Goal: Task Accomplishment & Management: Manage account settings

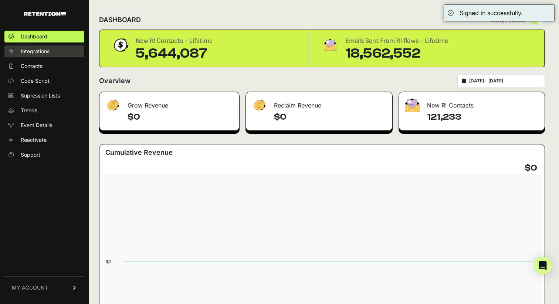
click at [67, 51] on link "Integrations" at bounding box center [44, 52] width 80 height 12
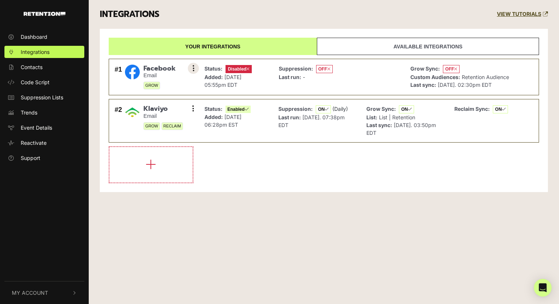
click at [194, 70] on icon at bounding box center [194, 68] width 2 height 7
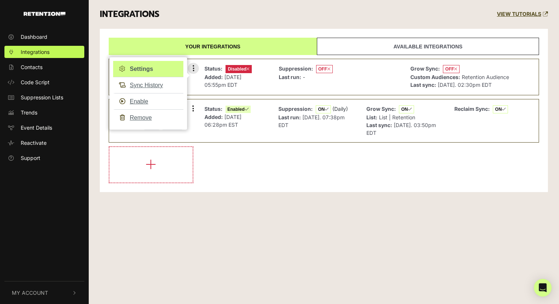
click at [161, 68] on link "Settings" at bounding box center [148, 69] width 70 height 16
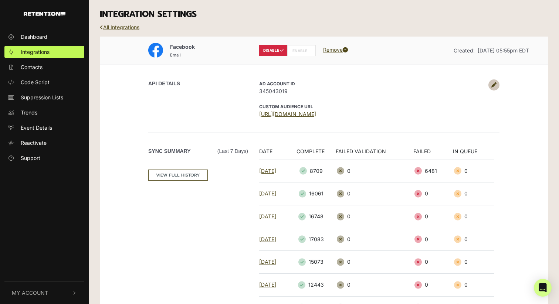
click at [297, 48] on label "ENABLE" at bounding box center [301, 50] width 28 height 11
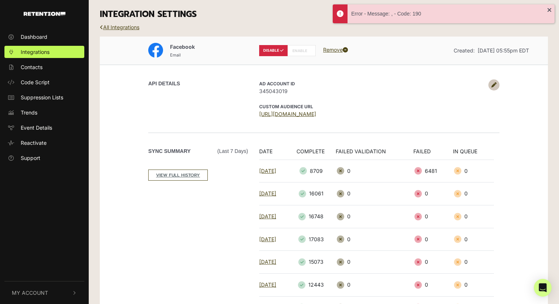
click at [495, 84] on icon at bounding box center [494, 84] width 5 height 5
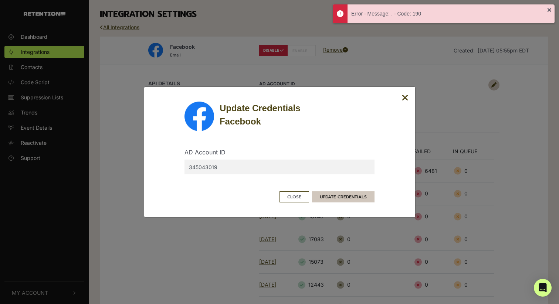
click at [344, 197] on button "UPDATE CREDENTIALS" at bounding box center [343, 197] width 63 height 11
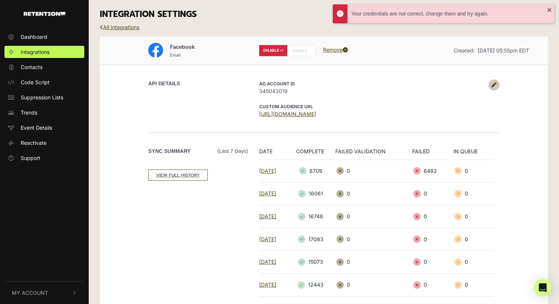
click at [300, 47] on label "ENABLE" at bounding box center [301, 50] width 28 height 11
radio input "false"
radio input "true"
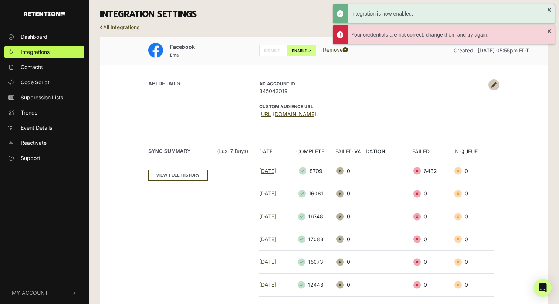
scroll to position [114, 0]
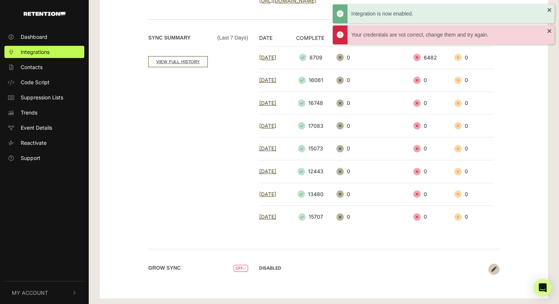
click at [495, 269] on icon at bounding box center [494, 269] width 5 height 5
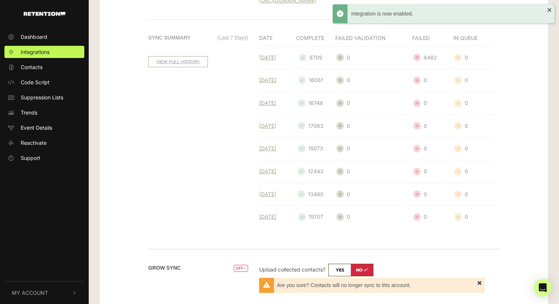
click at [337, 269] on input "checkbox" at bounding box center [351, 270] width 45 height 13
checkbox input "true"
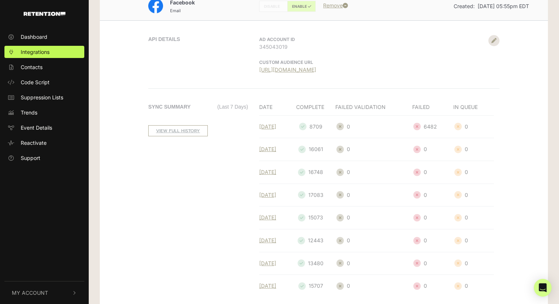
scroll to position [159, 0]
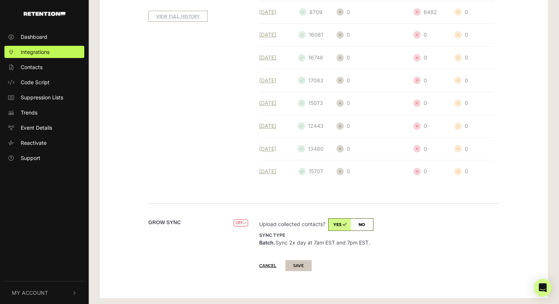
click at [296, 262] on button "SAVE" at bounding box center [299, 265] width 26 height 11
